Goal: Information Seeking & Learning: Learn about a topic

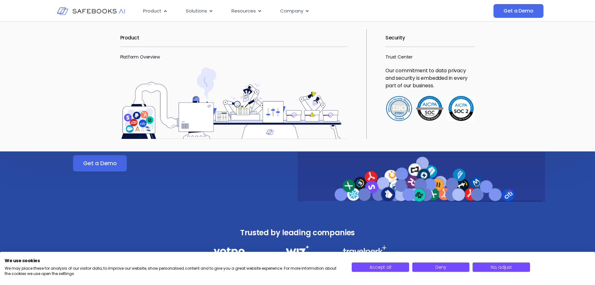
click at [144, 35] on h2 "Product" at bounding box center [234, 38] width 228 height 18
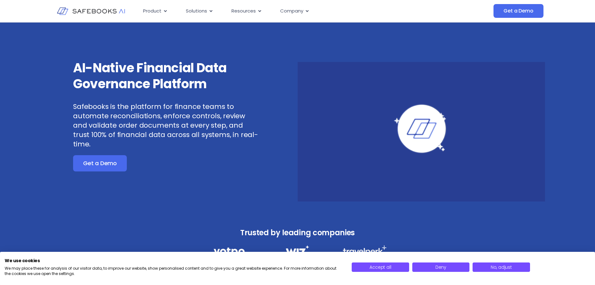
click at [32, 177] on div "AI-Native Financial Data Governance Platform Safebooks is the platform for fina…" at bounding box center [297, 118] width 595 height 191
